Goal: Check status: Check status

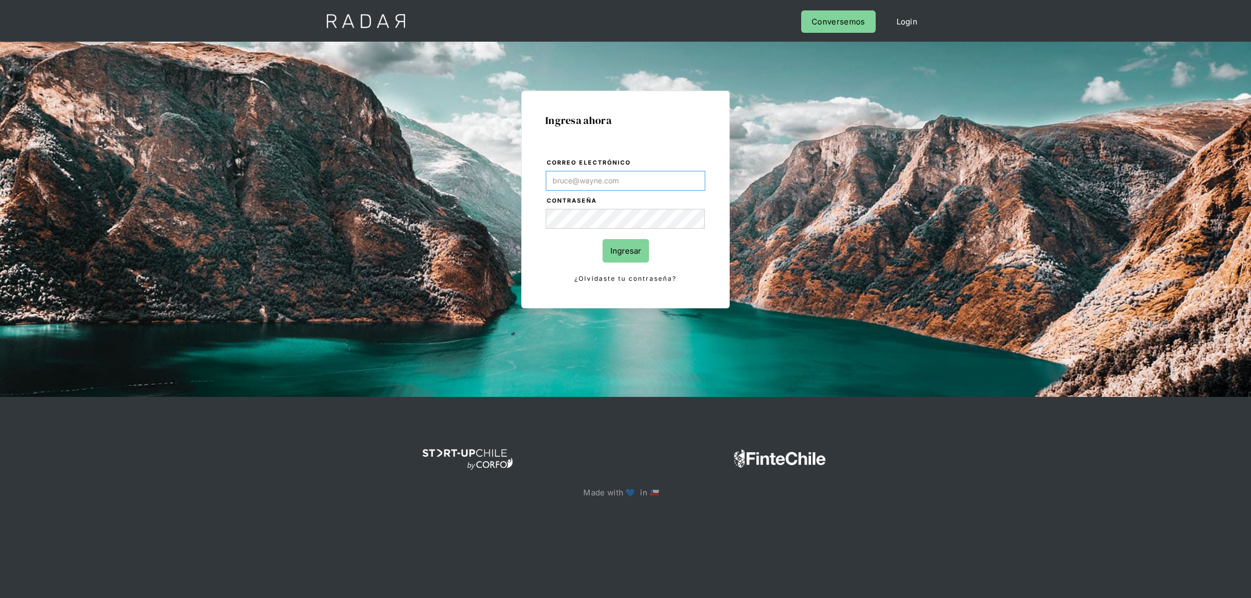
click at [572, 176] on input "Correo electrónico" at bounding box center [625, 181] width 159 height 20
type input "[EMAIL_ADDRESS][DOMAIN_NAME]"
click at [615, 249] on input "Ingresar" at bounding box center [625, 250] width 46 height 23
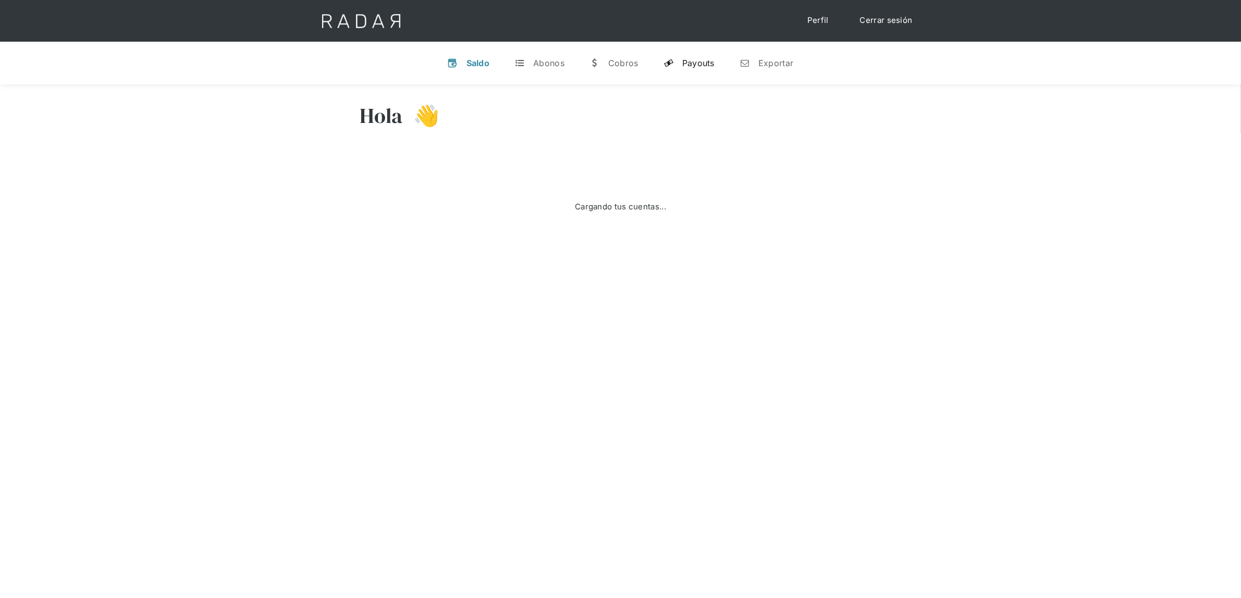
click at [694, 63] on div "Payouts" at bounding box center [698, 63] width 32 height 10
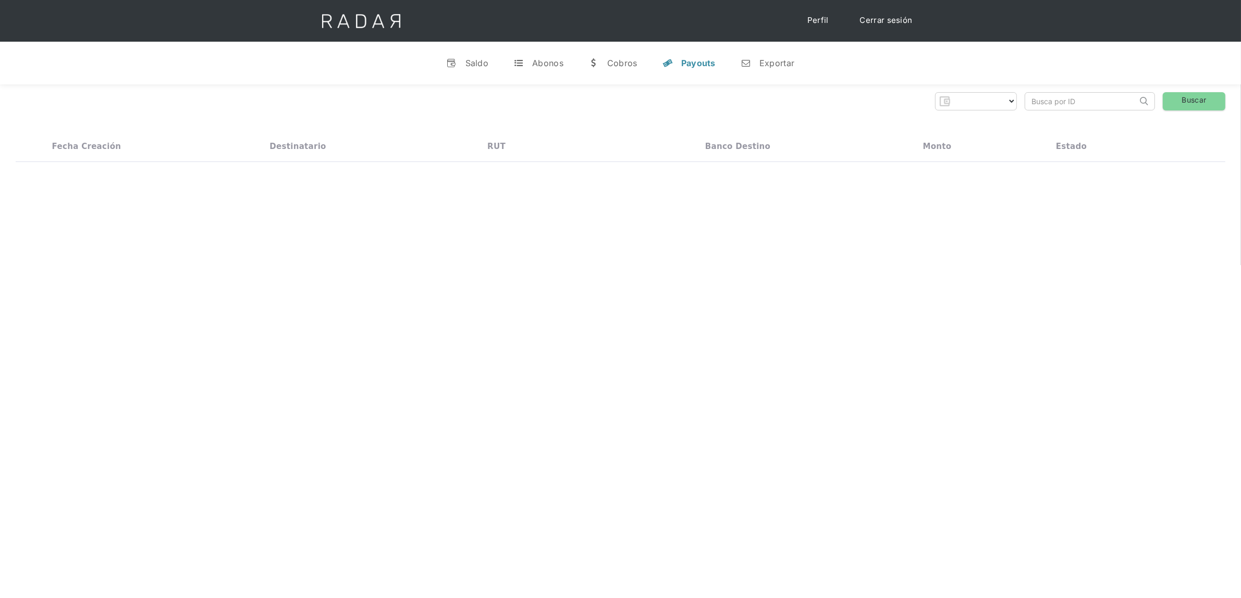
select select "dlocal"
click at [1058, 95] on input "search" at bounding box center [1081, 101] width 112 height 17
paste input "519717006"
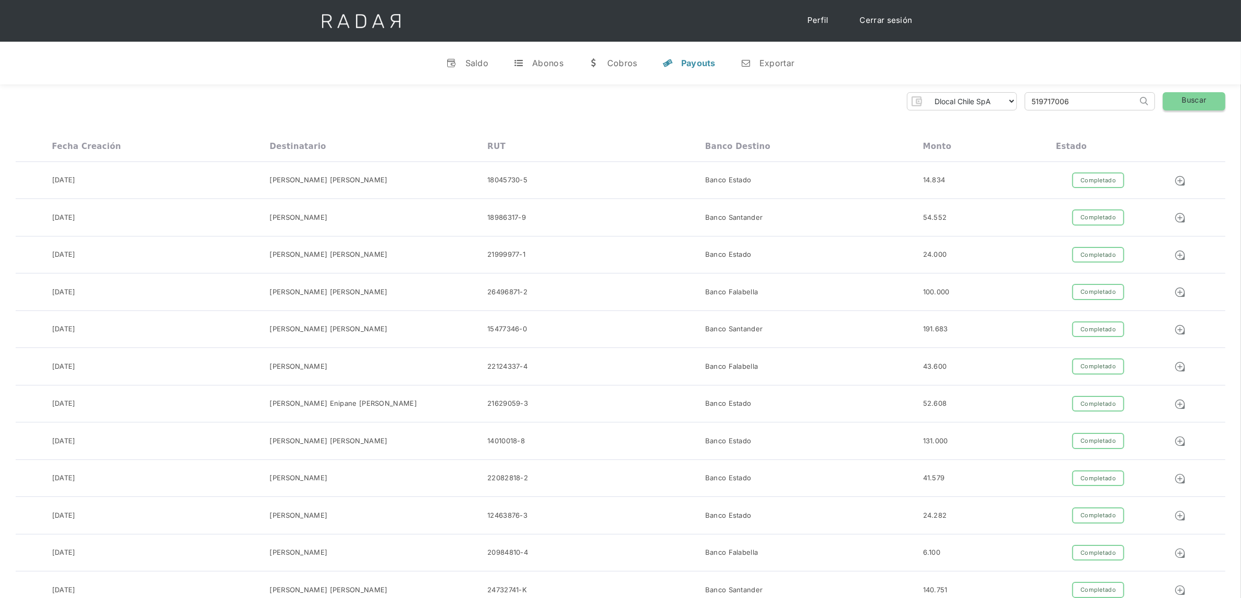
click at [1184, 104] on link "Buscar" at bounding box center [1194, 101] width 63 height 18
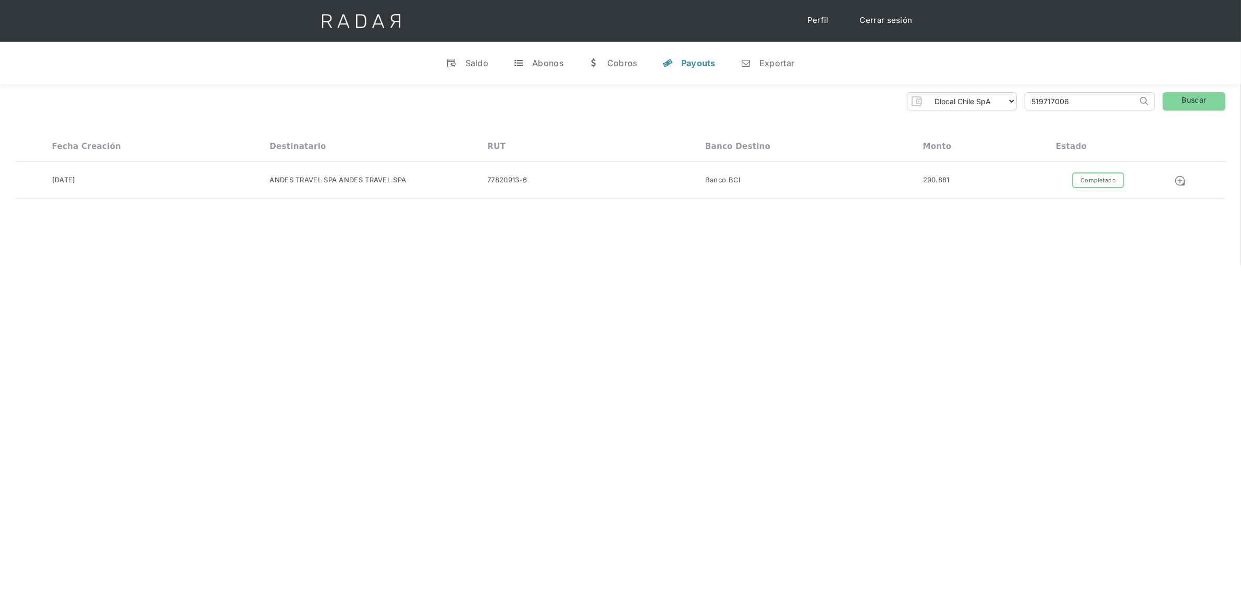
click at [1057, 105] on input "519717006" at bounding box center [1081, 101] width 112 height 17
paste input "6997"
type input "519716997"
click at [1187, 100] on link "Buscar" at bounding box center [1194, 101] width 63 height 18
